Goal: Find specific page/section: Find specific page/section

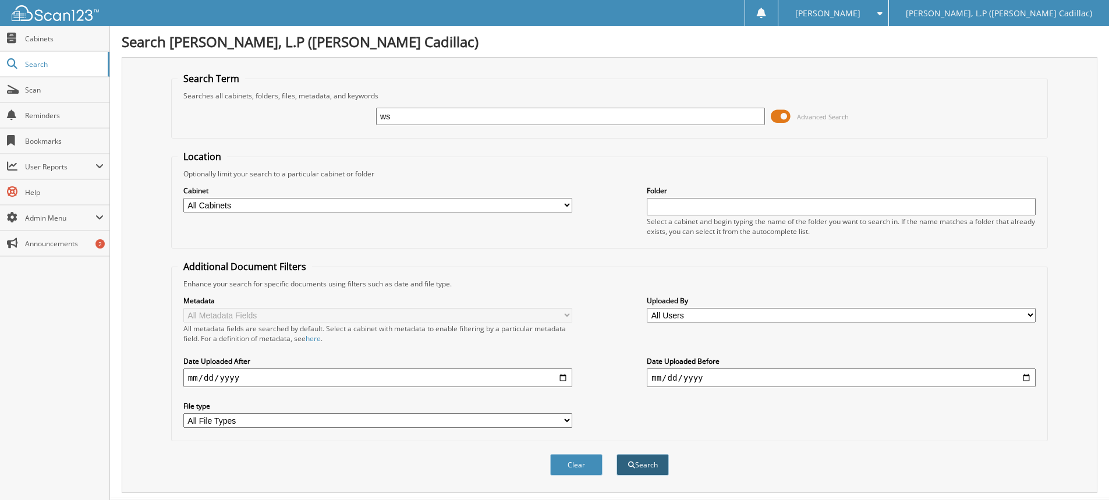
type input "ws"
click at [640, 467] on button "Search" at bounding box center [643, 465] width 52 height 22
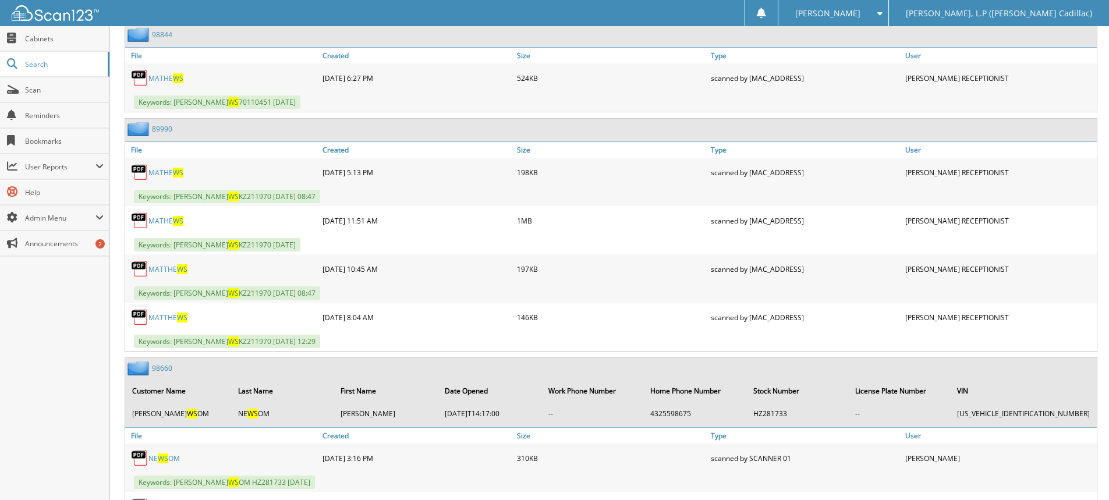
scroll to position [349, 0]
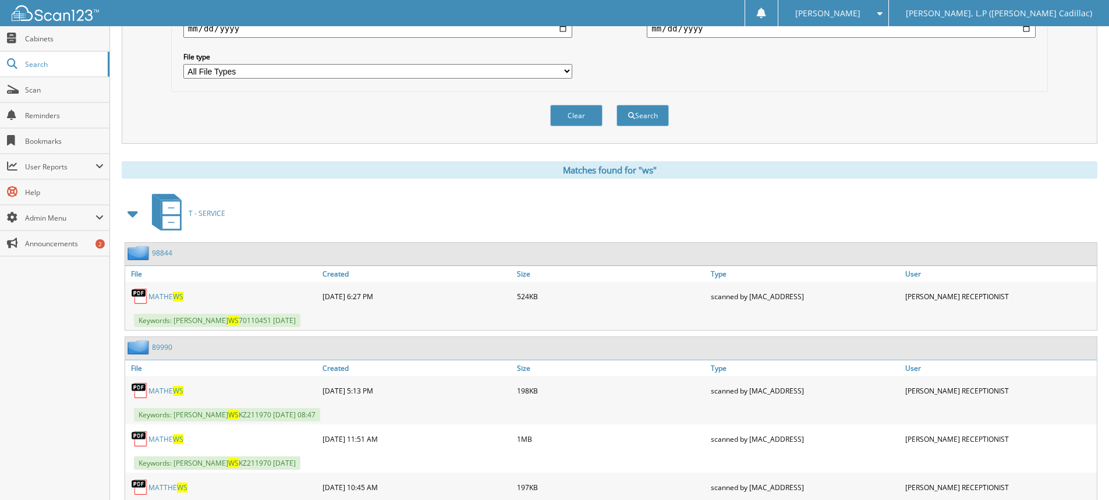
click at [133, 214] on span at bounding box center [133, 213] width 16 height 21
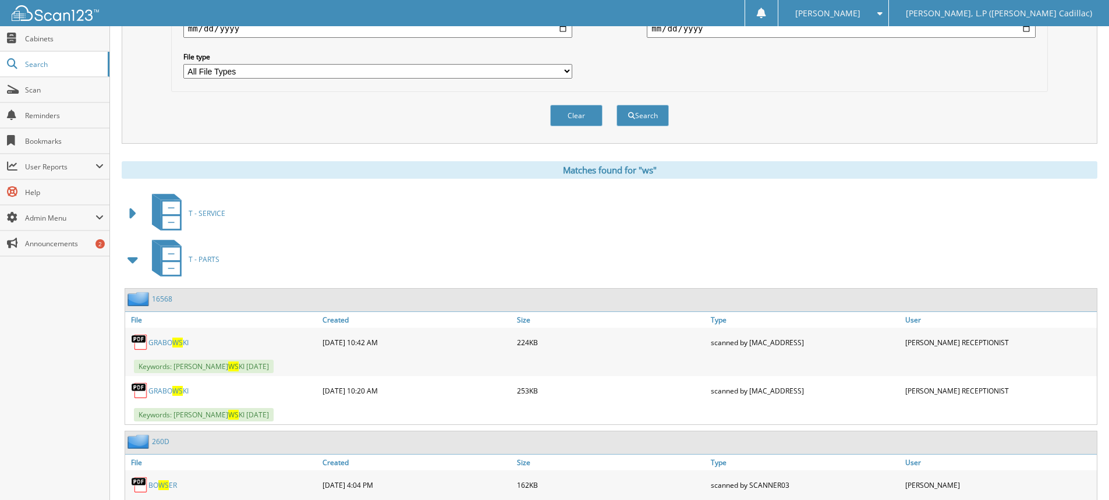
click at [130, 262] on span at bounding box center [133, 259] width 16 height 21
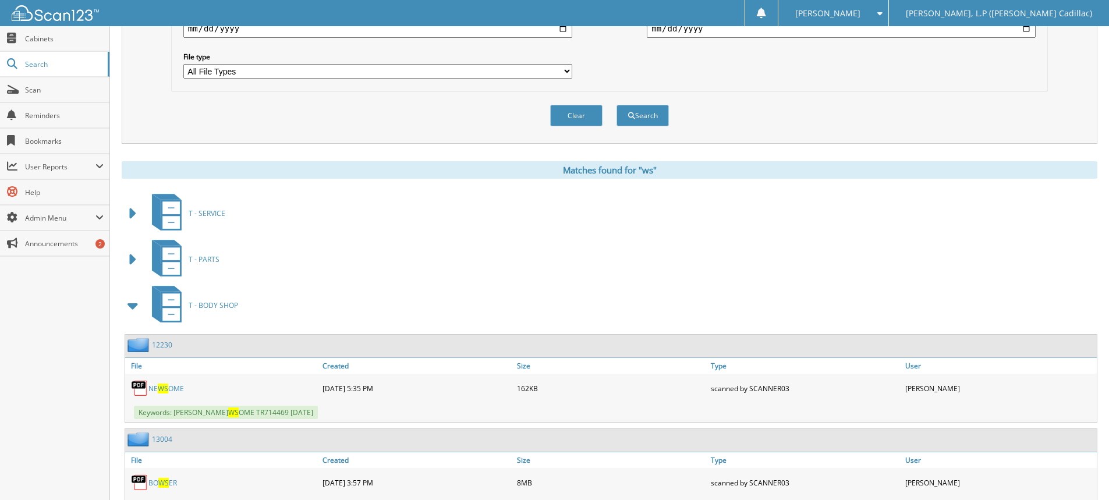
click at [129, 306] on span at bounding box center [133, 305] width 16 height 21
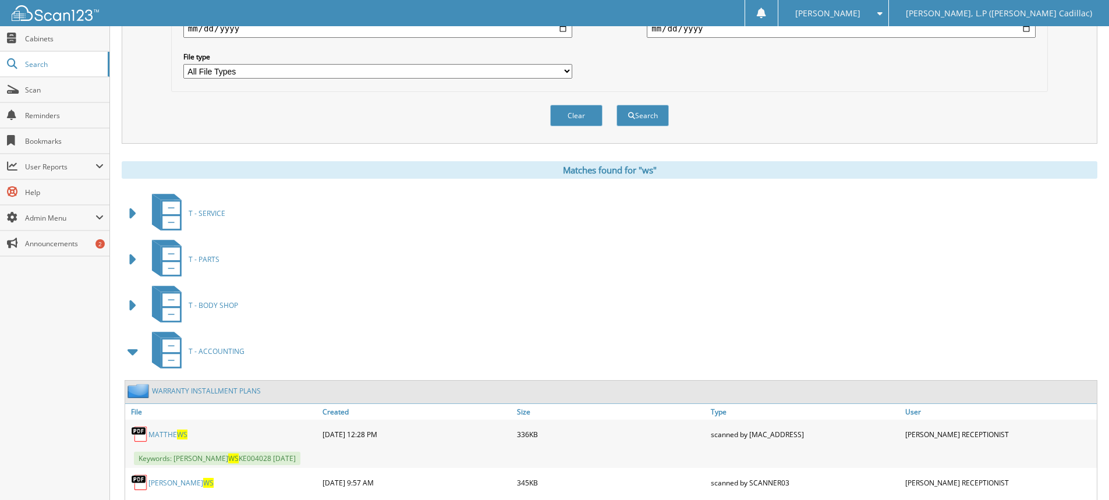
click at [135, 352] on span at bounding box center [133, 351] width 16 height 21
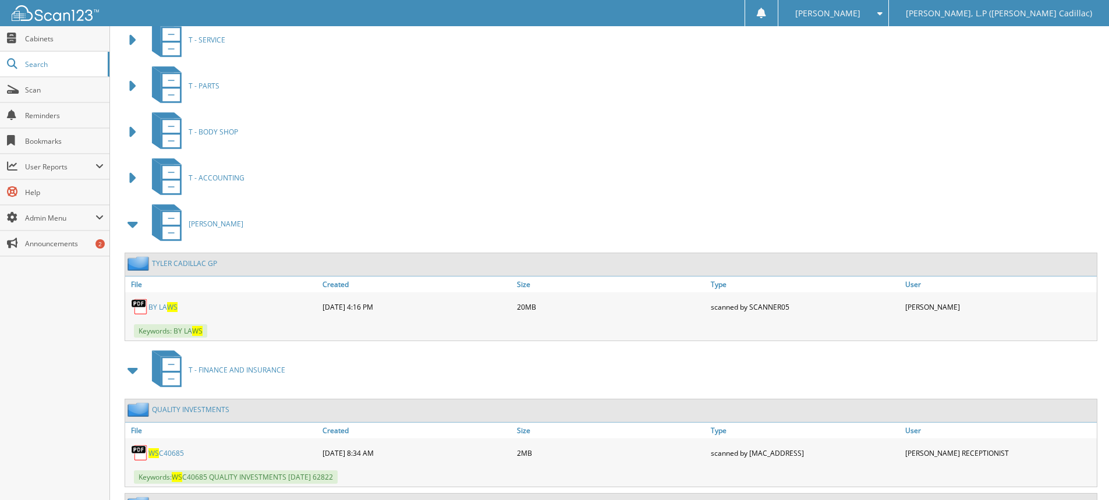
scroll to position [524, 0]
click at [133, 224] on span at bounding box center [133, 223] width 16 height 21
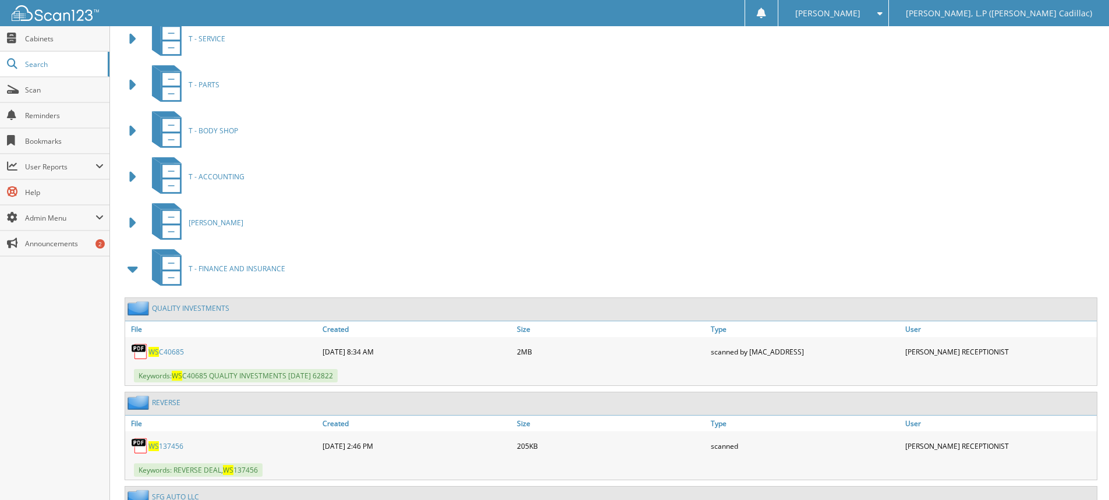
click at [166, 349] on link "WS C40685" at bounding box center [167, 352] width 36 height 10
